Goal: Task Accomplishment & Management: Manage account settings

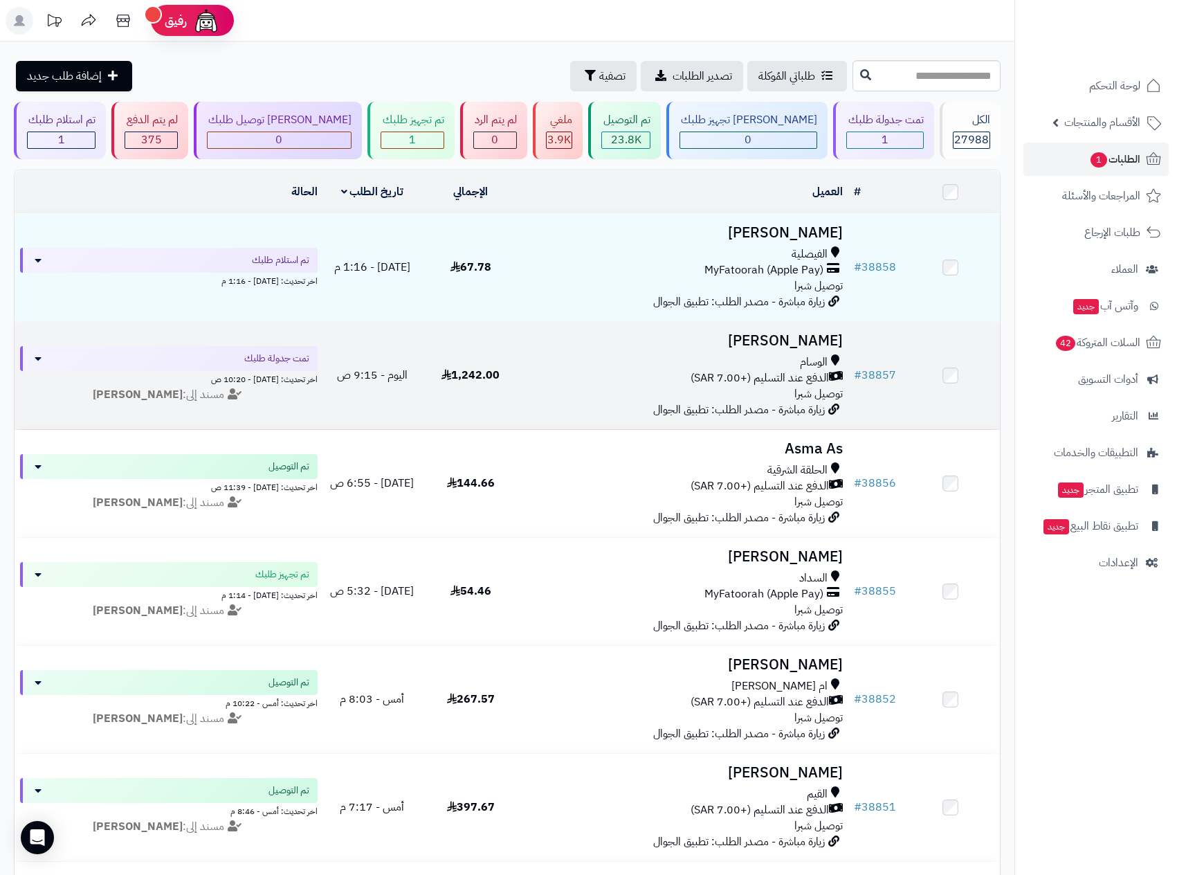
click at [747, 362] on div "الوسام" at bounding box center [683, 362] width 317 height 16
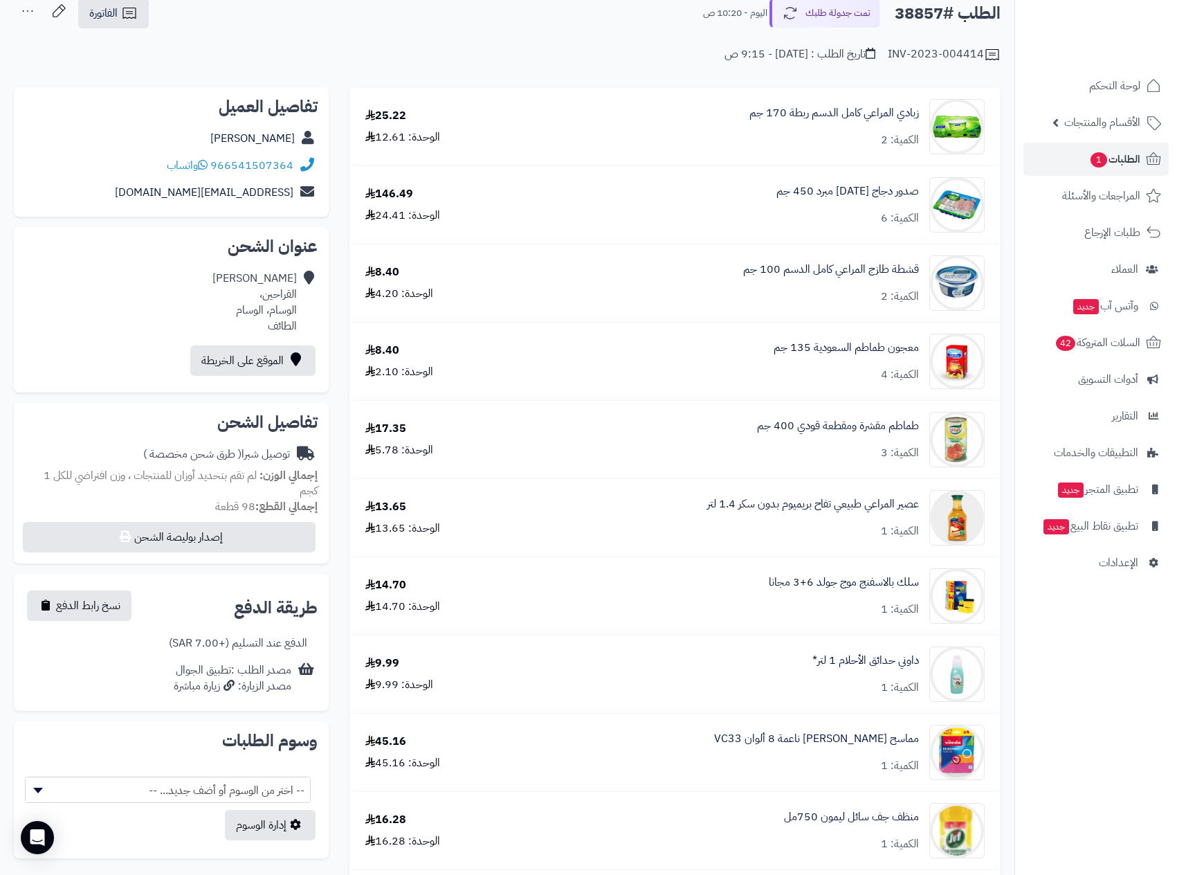
scroll to position [79, 0]
click at [1105, 196] on span "المراجعات والأسئلة" at bounding box center [1102, 195] width 78 height 19
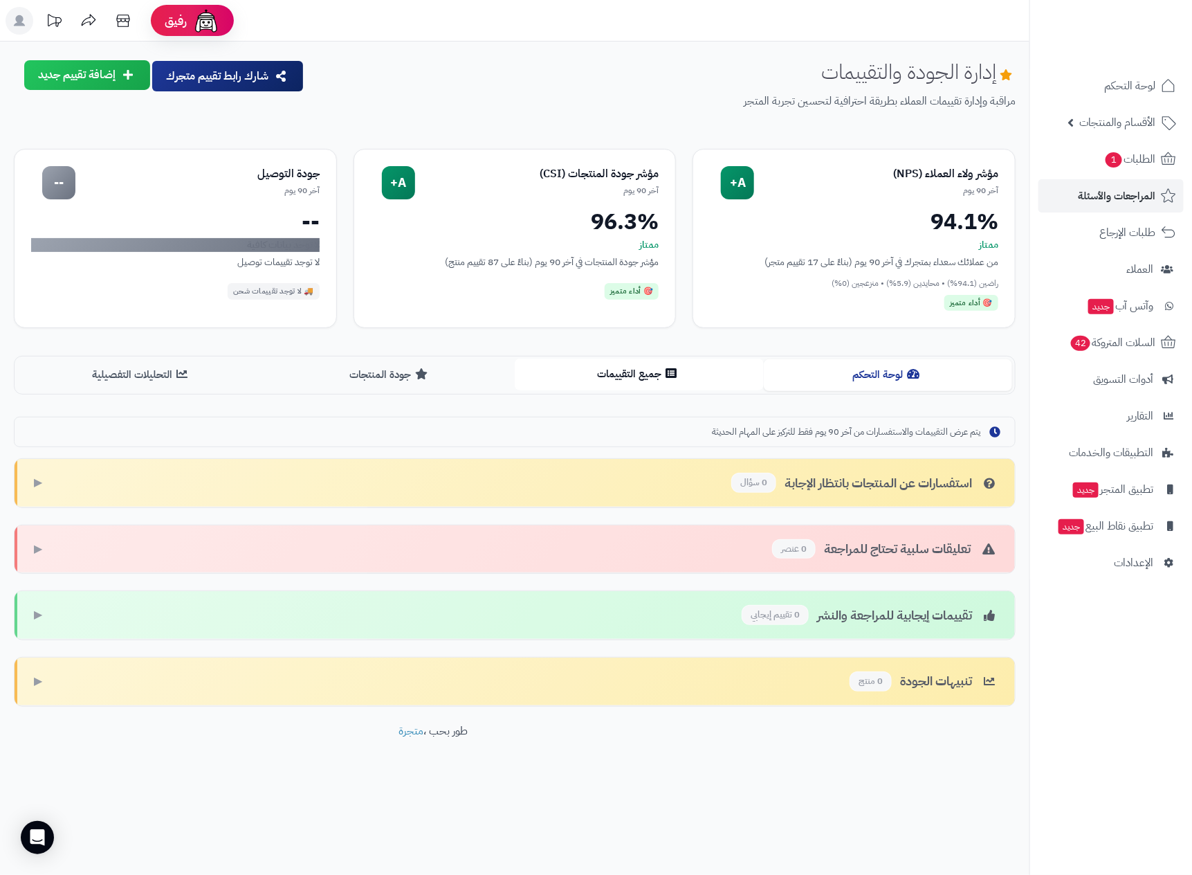
click at [603, 368] on button "جميع التقييمات" at bounding box center [639, 374] width 249 height 31
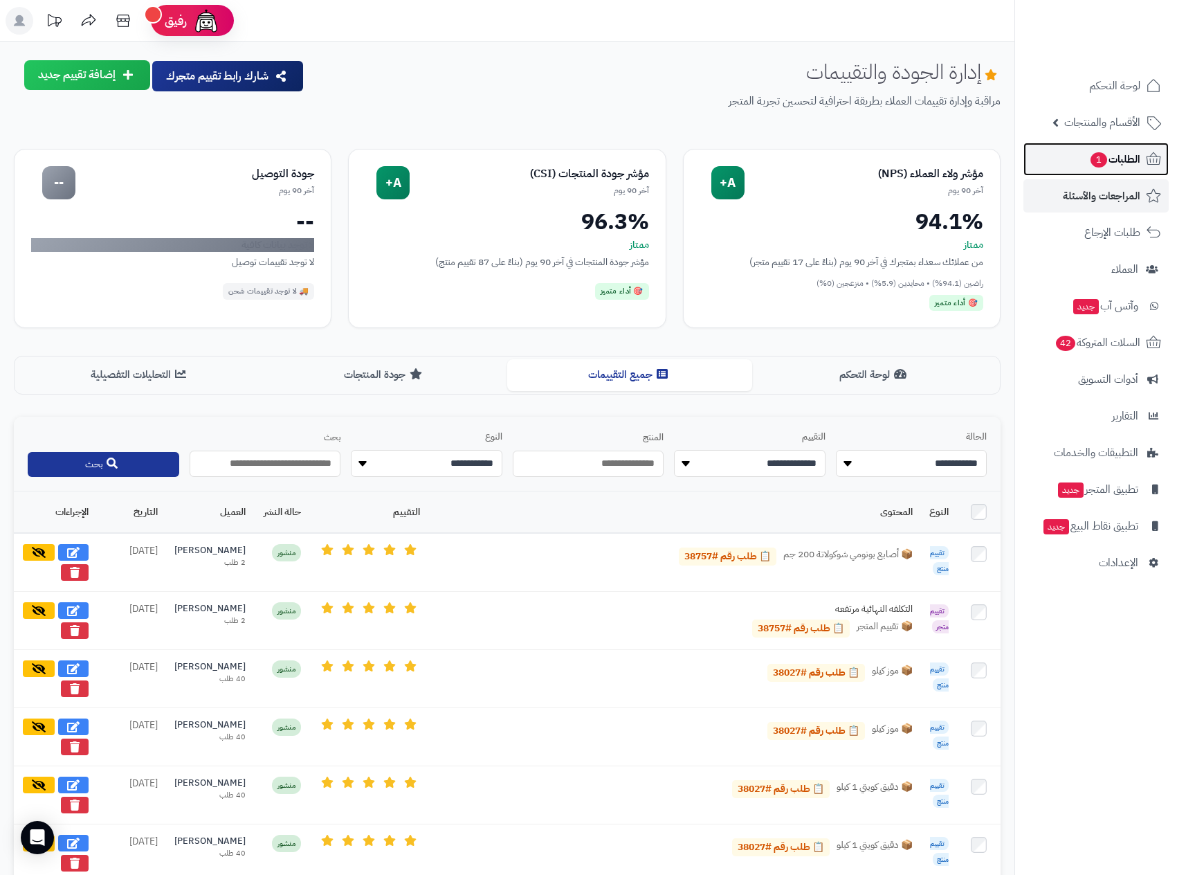
click at [1130, 154] on span "الطلبات 1" at bounding box center [1114, 158] width 51 height 19
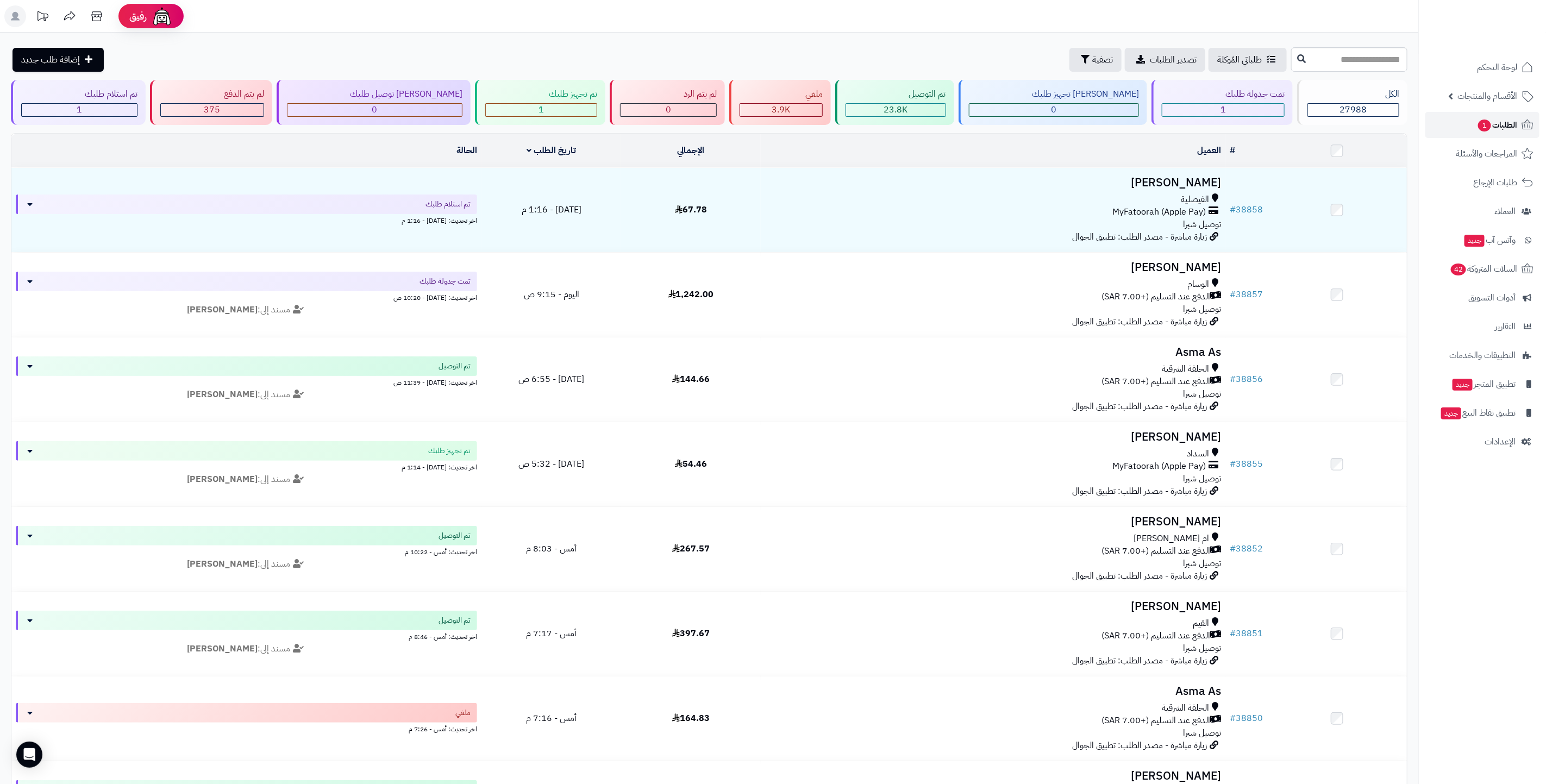
click at [924, 126] on span "الطلبات 1" at bounding box center [1497, 124] width 40 height 15
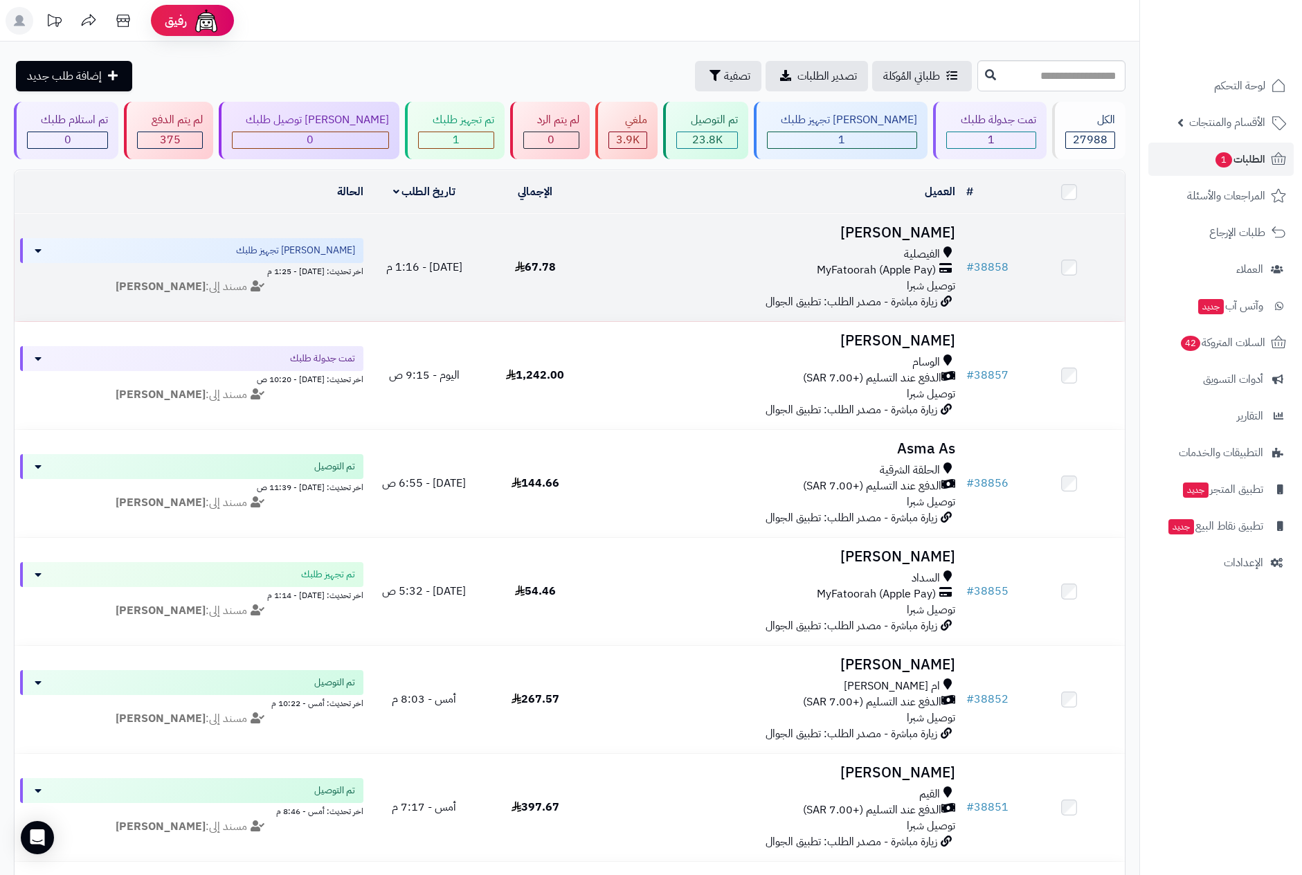
click at [853, 257] on div "الفيصلية" at bounding box center [775, 254] width 359 height 16
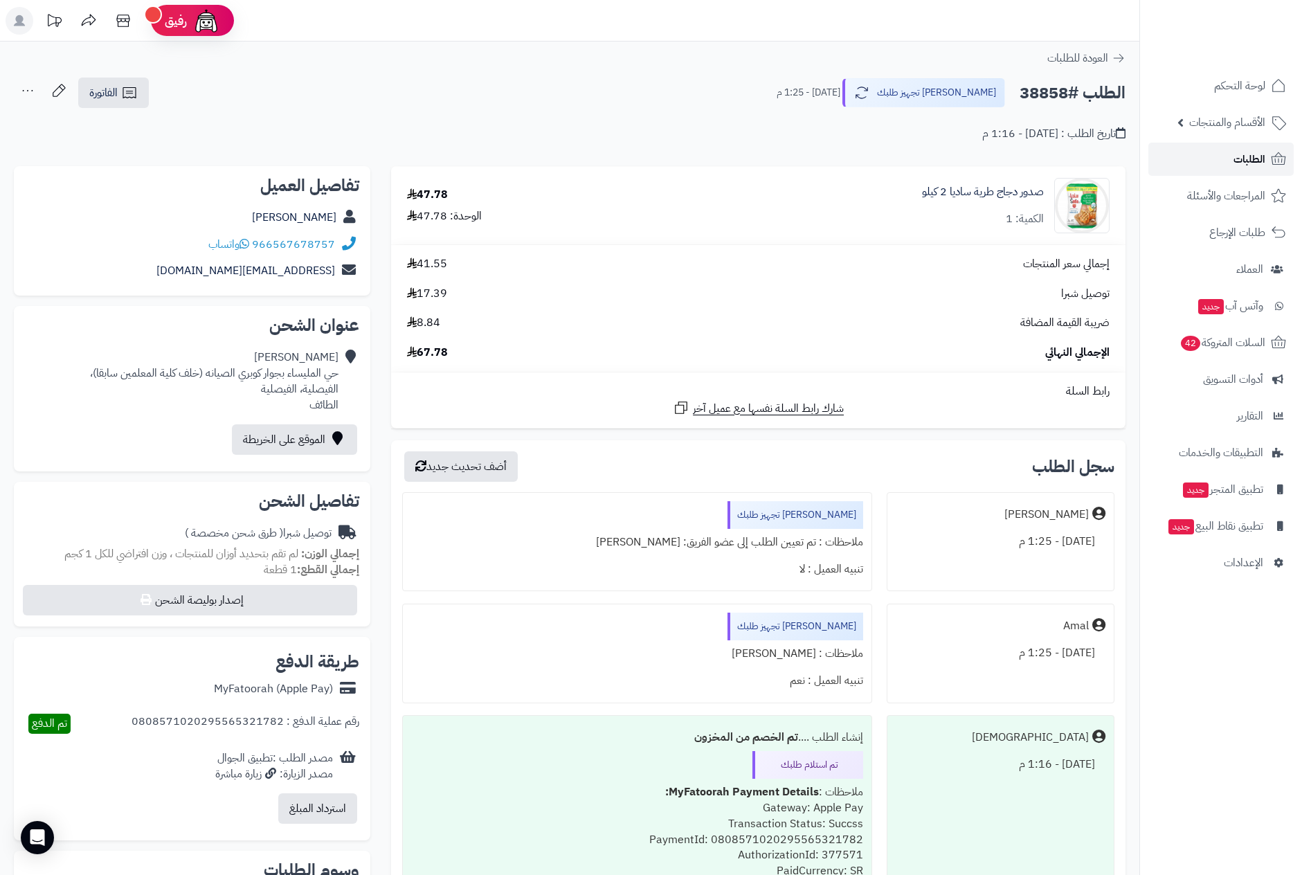
click at [1244, 158] on span "الطلبات" at bounding box center [1249, 158] width 32 height 19
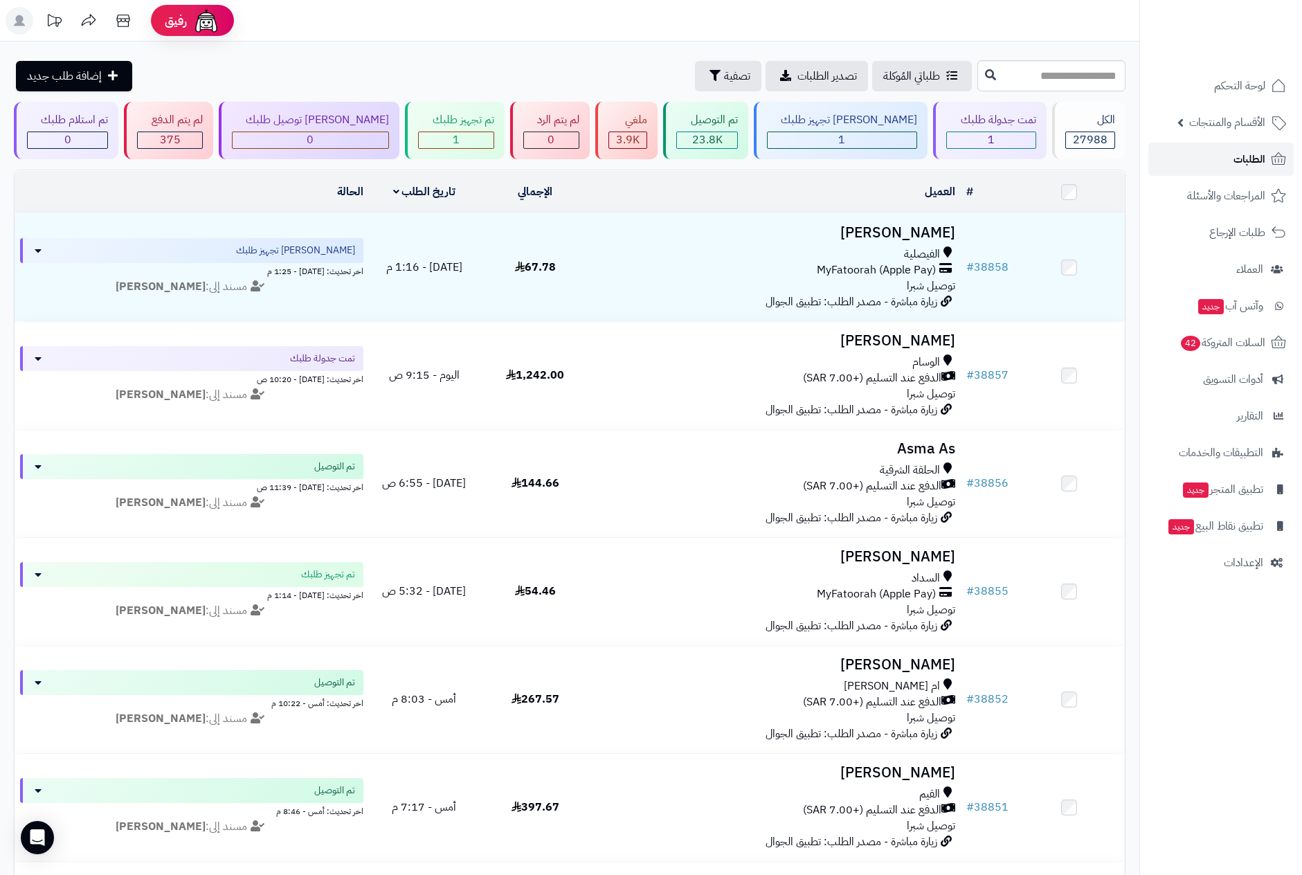
click at [1260, 152] on span "الطلبات" at bounding box center [1249, 158] width 32 height 19
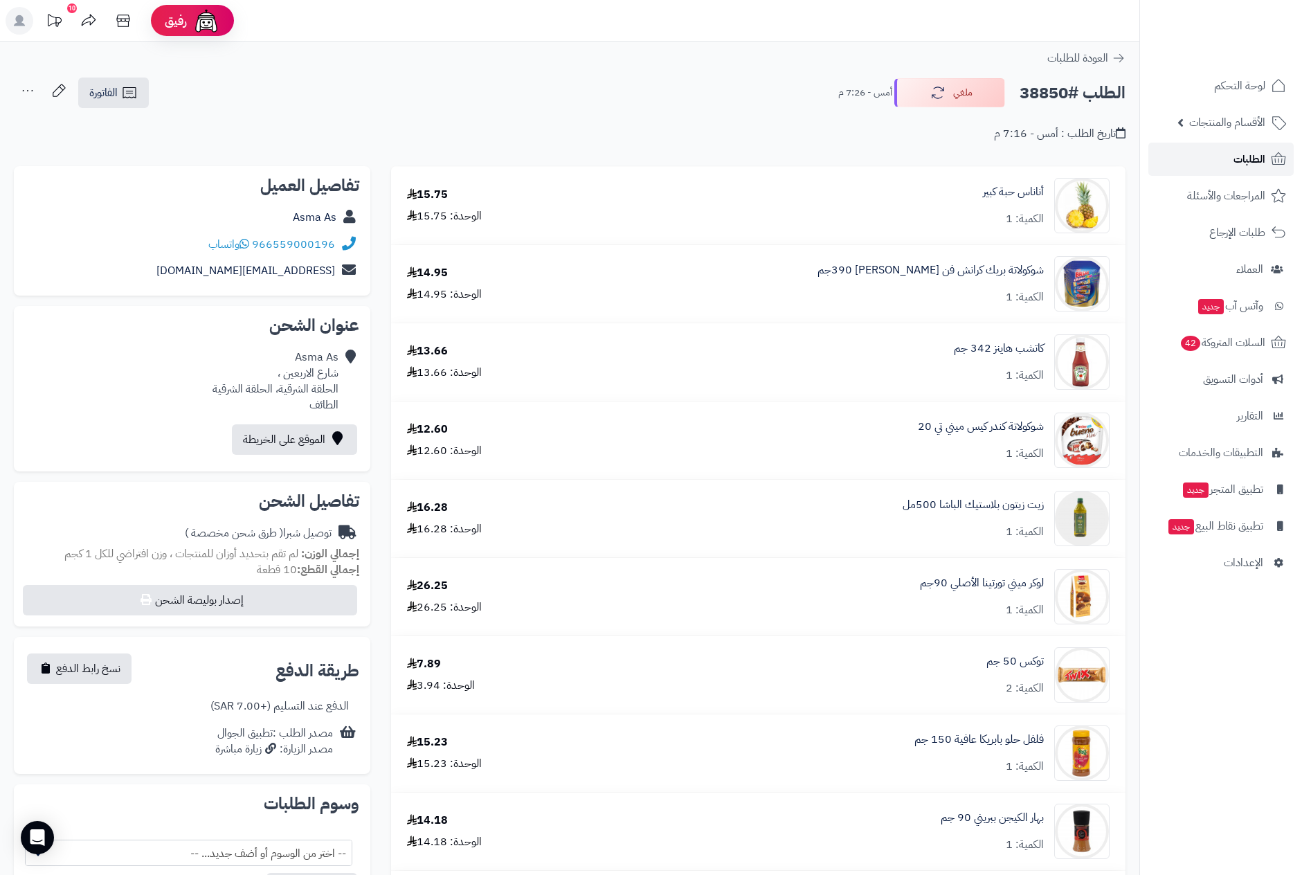
click at [1251, 158] on span "الطلبات" at bounding box center [1249, 158] width 32 height 19
